Goal: Task Accomplishment & Management: Use online tool/utility

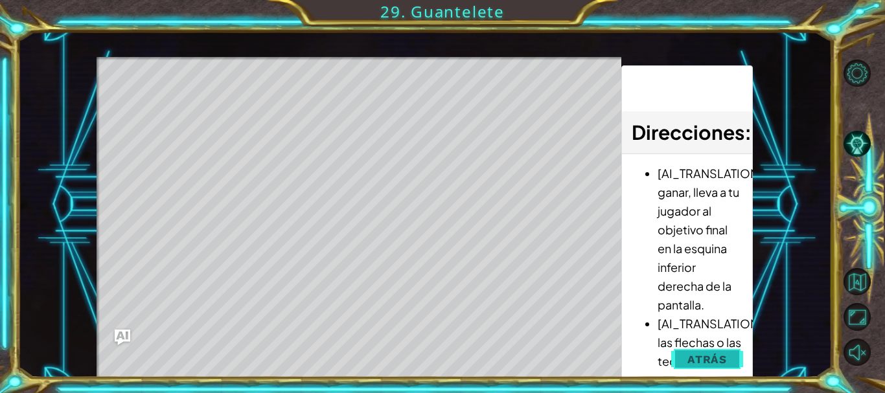
click at [711, 359] on span "Atrás" at bounding box center [707, 359] width 40 height 13
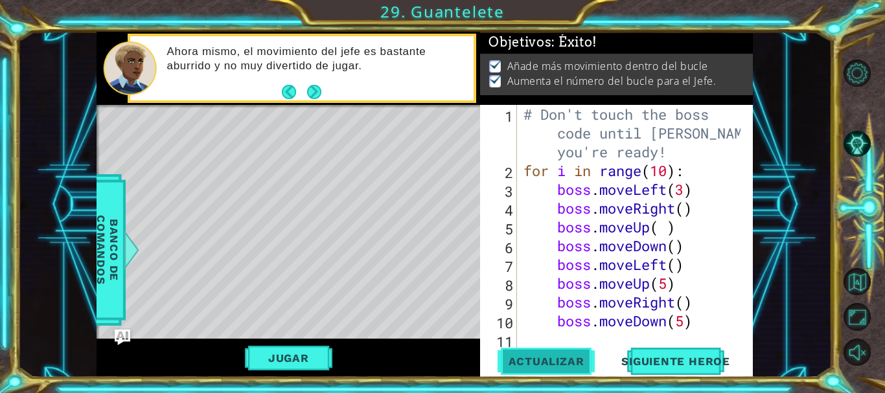
click at [556, 365] on span "Actualizar" at bounding box center [547, 361] width 102 height 13
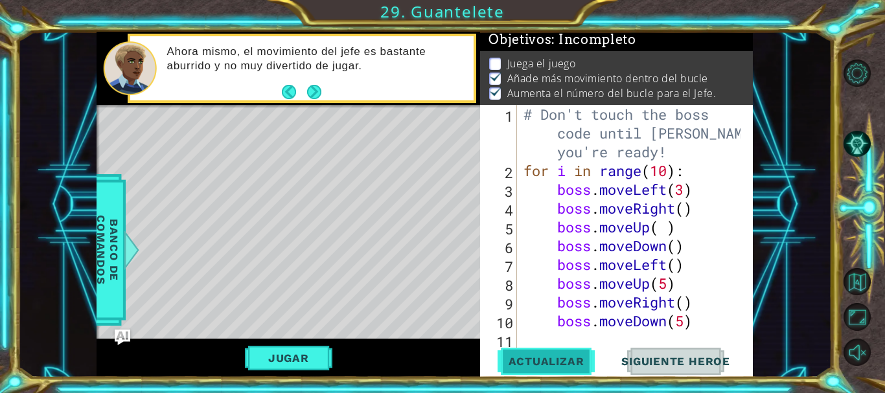
scroll to position [3, 0]
click at [284, 348] on button "Jugar" at bounding box center [288, 358] width 87 height 25
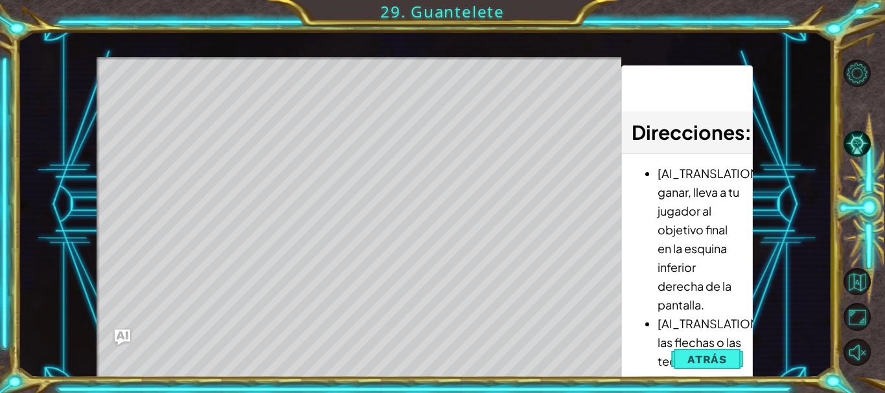
click at [692, 354] on span "Atrás" at bounding box center [707, 359] width 40 height 13
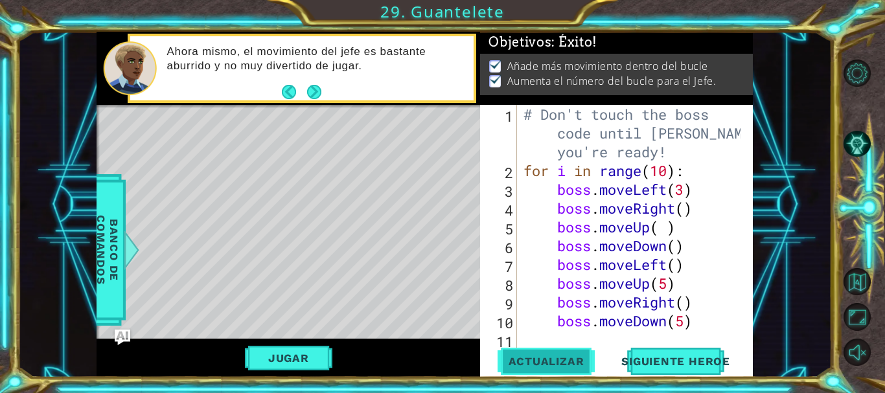
click at [549, 367] on span "Actualizar" at bounding box center [547, 361] width 102 height 13
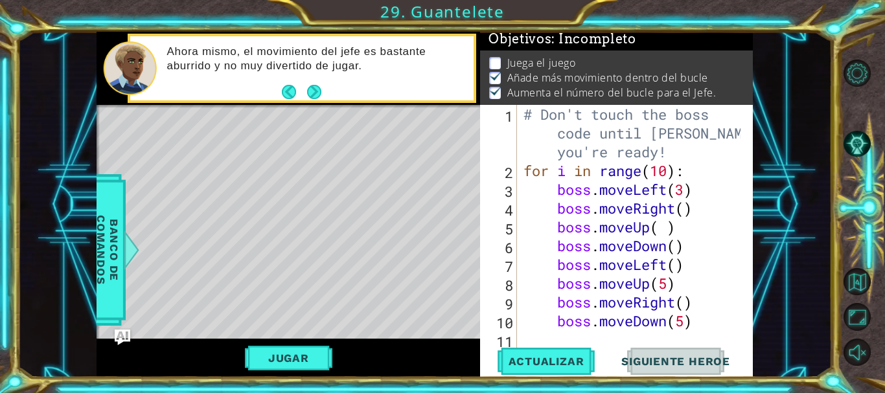
click at [413, 161] on div "Level Map" at bounding box center [396, 296] width 599 height 382
click at [287, 354] on button "Jugar" at bounding box center [288, 358] width 87 height 25
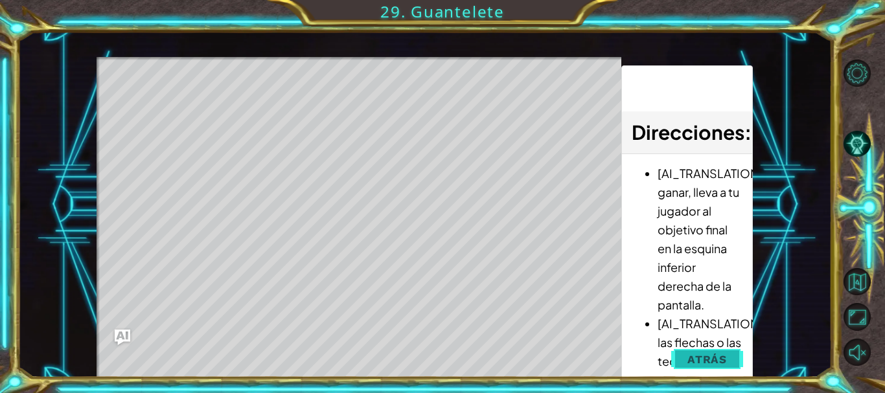
click at [700, 357] on span "Atrás" at bounding box center [707, 359] width 40 height 13
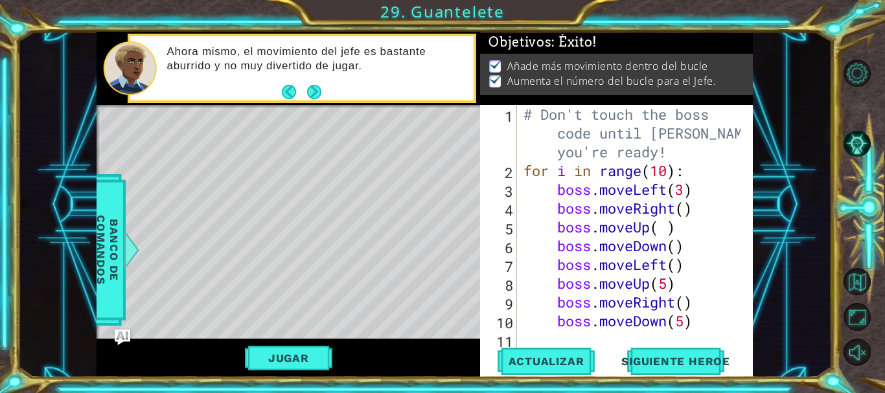
click at [510, 135] on div "1" at bounding box center [500, 135] width 34 height 56
click at [518, 124] on div "1 2 3 4 5 6 7 8 9 10 11 12 # Don't touch the boss code until [PERSON_NAME] says…" at bounding box center [614, 227] width 269 height 244
click at [518, 119] on div "1 2 3 4 5 6 7 8 9 10 11 12 # Don't touch the boss code until [PERSON_NAME] says…" at bounding box center [614, 227] width 269 height 244
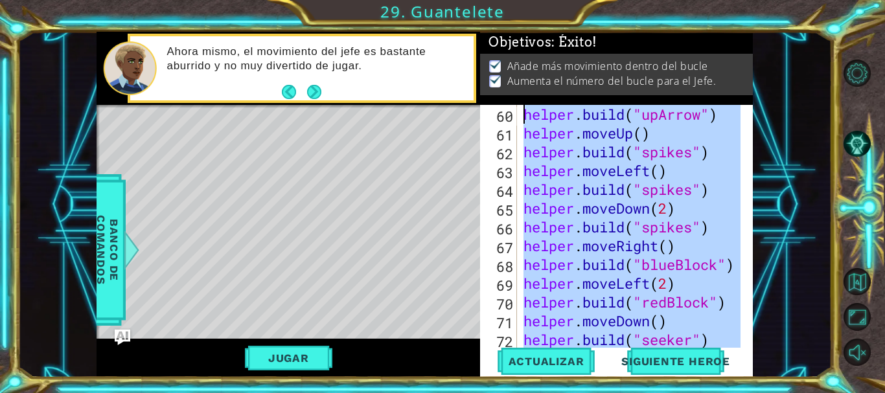
type textarea "helper.moveLeft(3)"
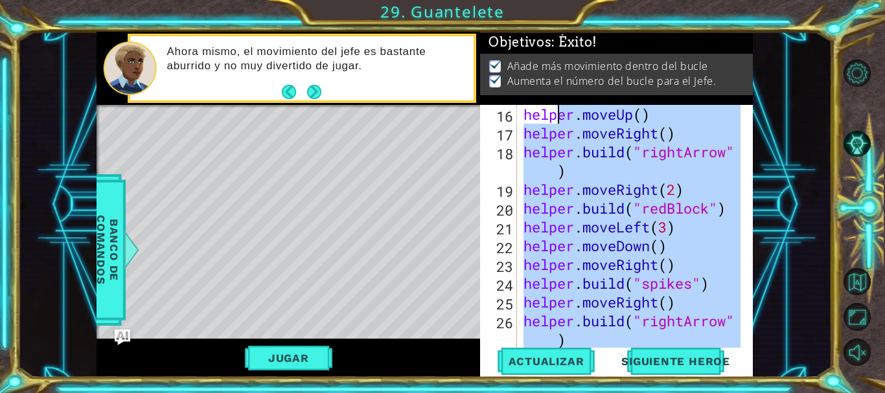
type textarea "# Build your Helper items BELOW this line"
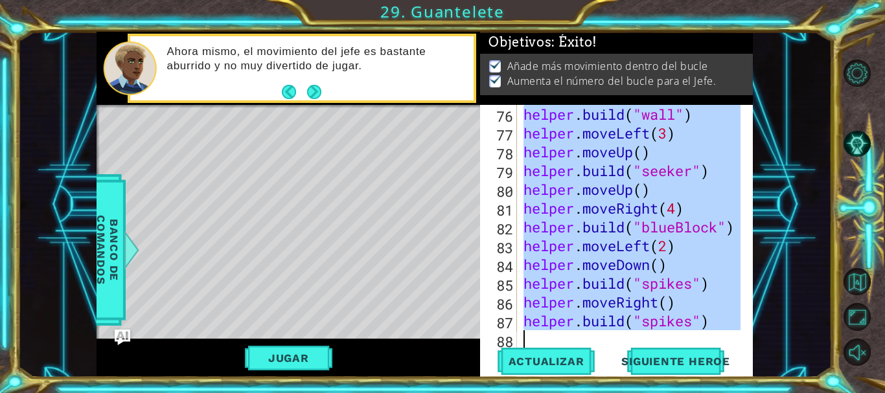
drag, startPoint x: 522, startPoint y: 113, endPoint x: 751, endPoint y: 389, distance: 358.8
click at [751, 389] on div "1 ההההההההההההההההההההההההההההההההההההההההההההההההההההההההההההההההההההההההההההה…" at bounding box center [442, 196] width 885 height 393
type textarea "[DOMAIN_NAME]("spikes")"
